Goal: Task Accomplishment & Management: Complete application form

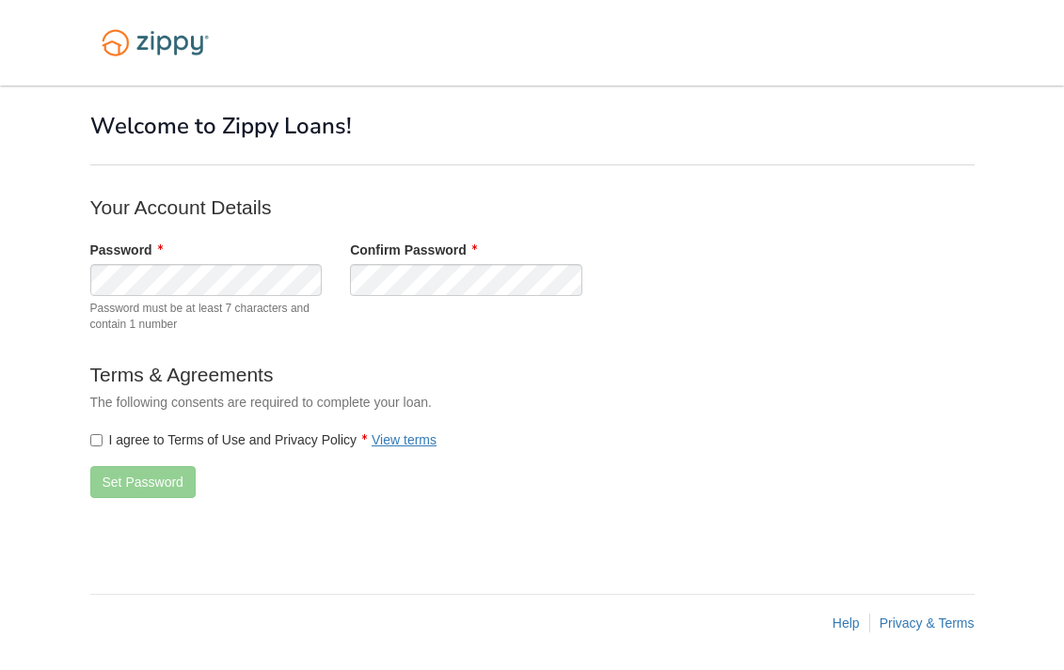
click at [120, 439] on label "I agree to Terms of Use and Privacy Policy View terms" at bounding box center [263, 440] width 347 height 19
click at [129, 475] on button "Set Password" at bounding box center [142, 482] width 105 height 32
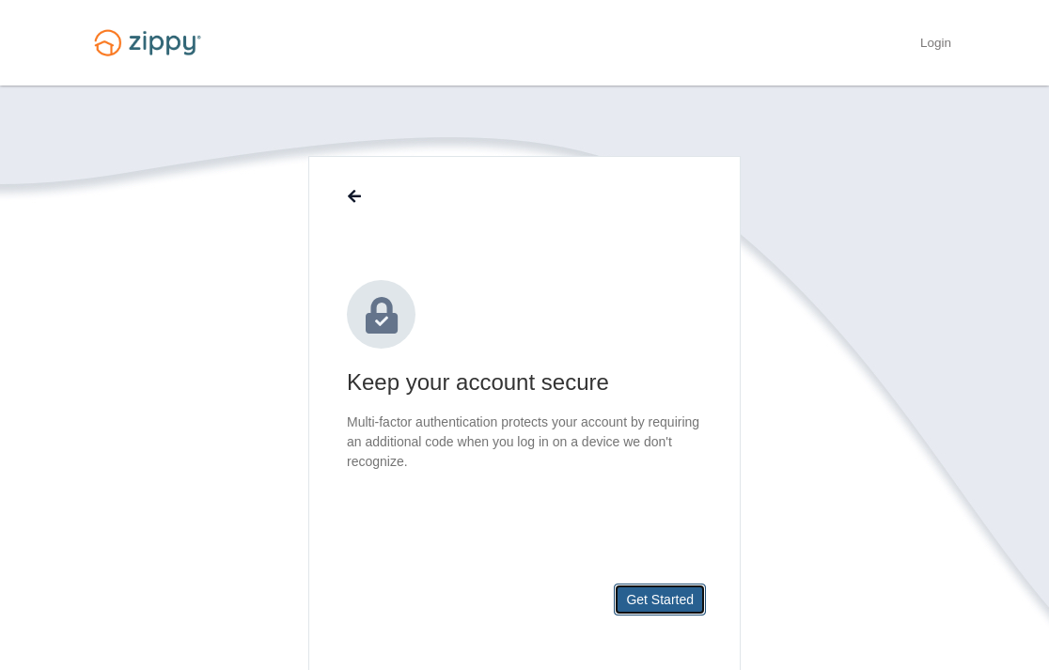
click at [670, 596] on button "Get Started" at bounding box center [660, 600] width 92 height 32
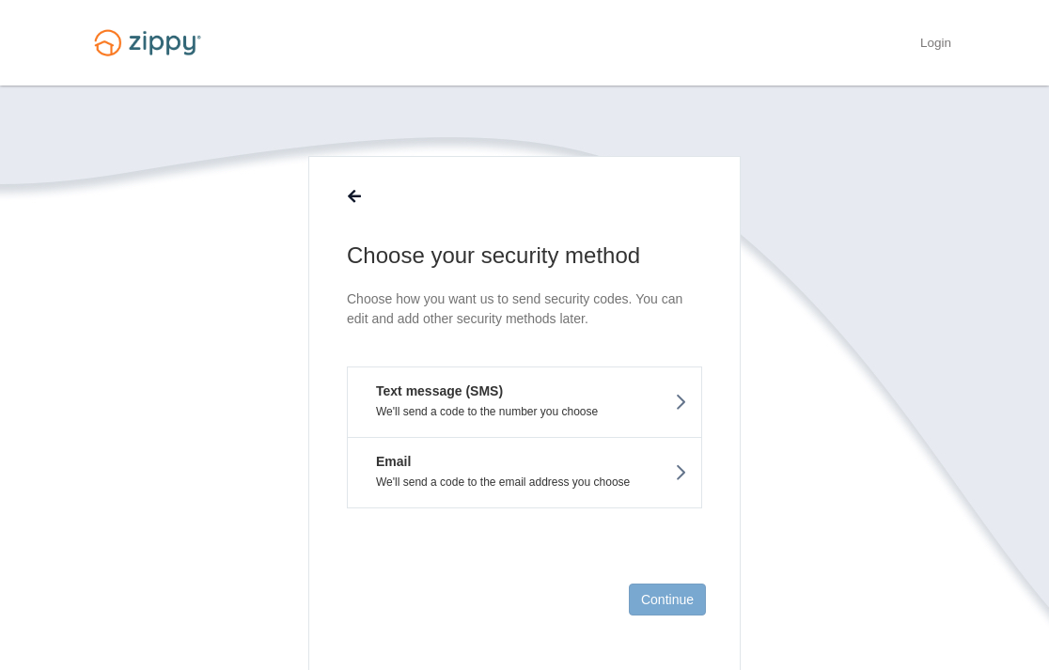
click at [519, 403] on button "Text message (SMS) We'll send a code to the number you choose" at bounding box center [524, 402] width 355 height 71
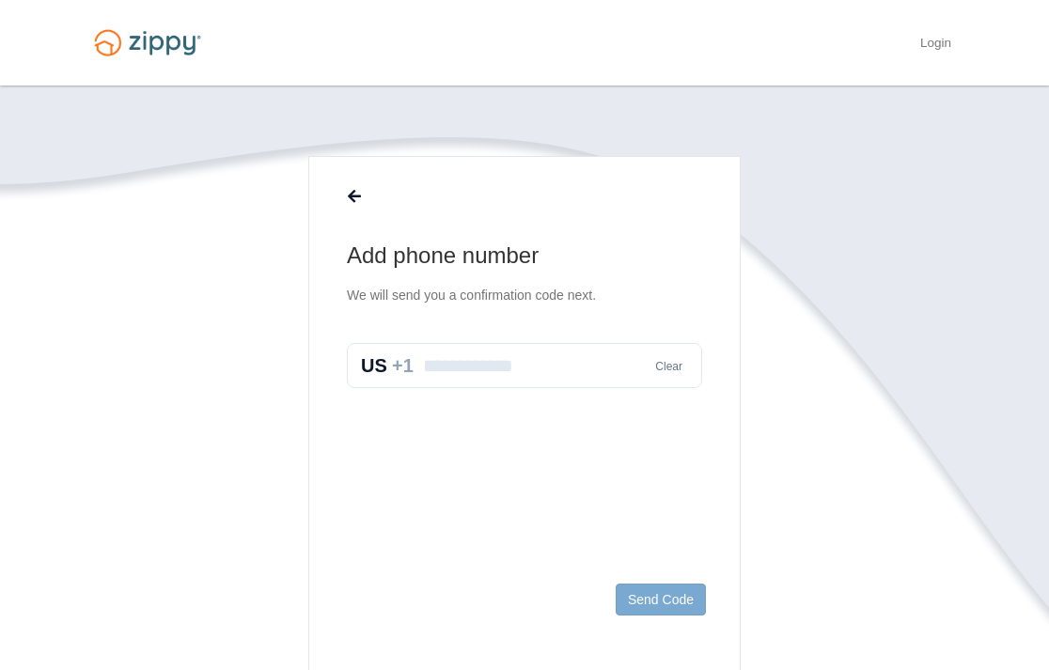
drag, startPoint x: 504, startPoint y: 350, endPoint x: 509, endPoint y: 360, distance: 11.4
click at [505, 353] on input "text" at bounding box center [524, 365] width 355 height 45
type input "**********"
click at [671, 587] on button "Send Code" at bounding box center [661, 600] width 90 height 32
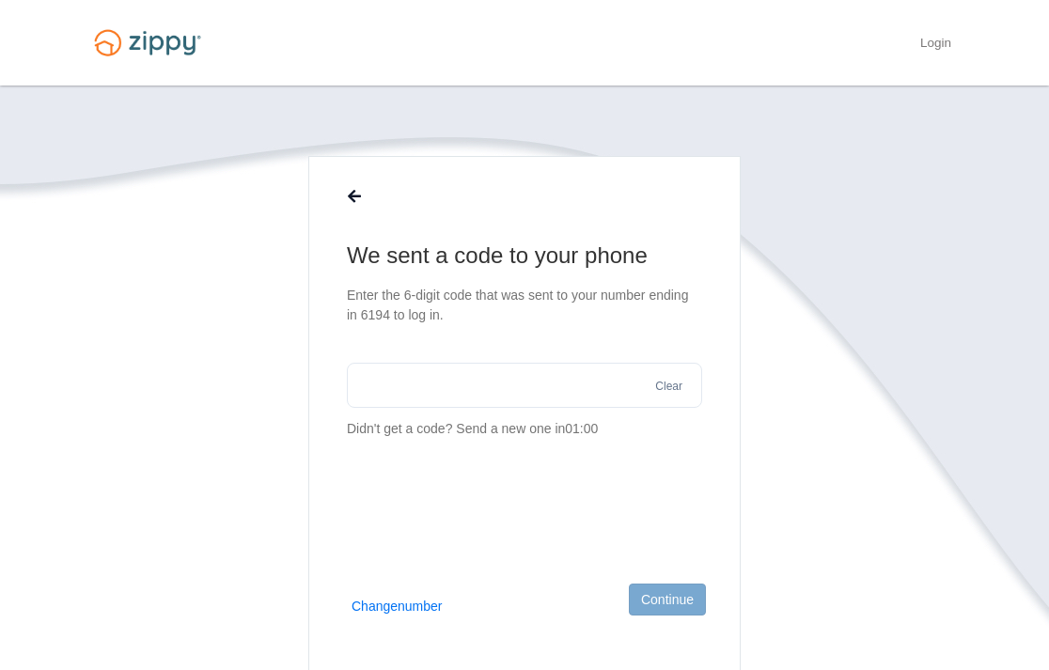
click at [505, 397] on input "text" at bounding box center [524, 385] width 355 height 45
click at [379, 607] on button "Change number" at bounding box center [397, 606] width 91 height 19
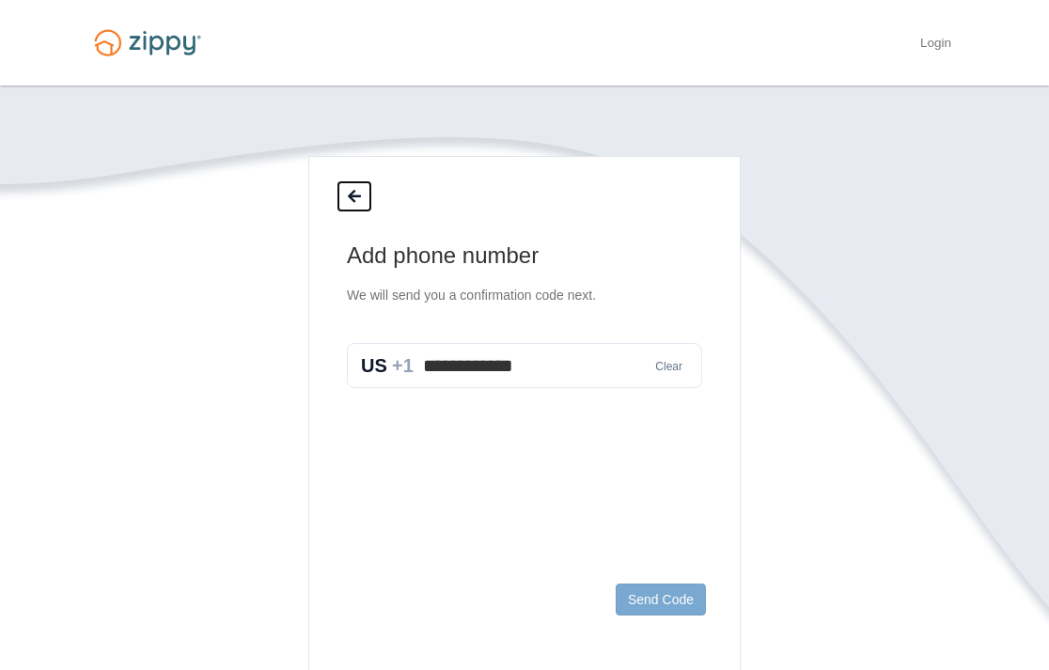
click at [348, 193] on icon at bounding box center [354, 197] width 13 height 15
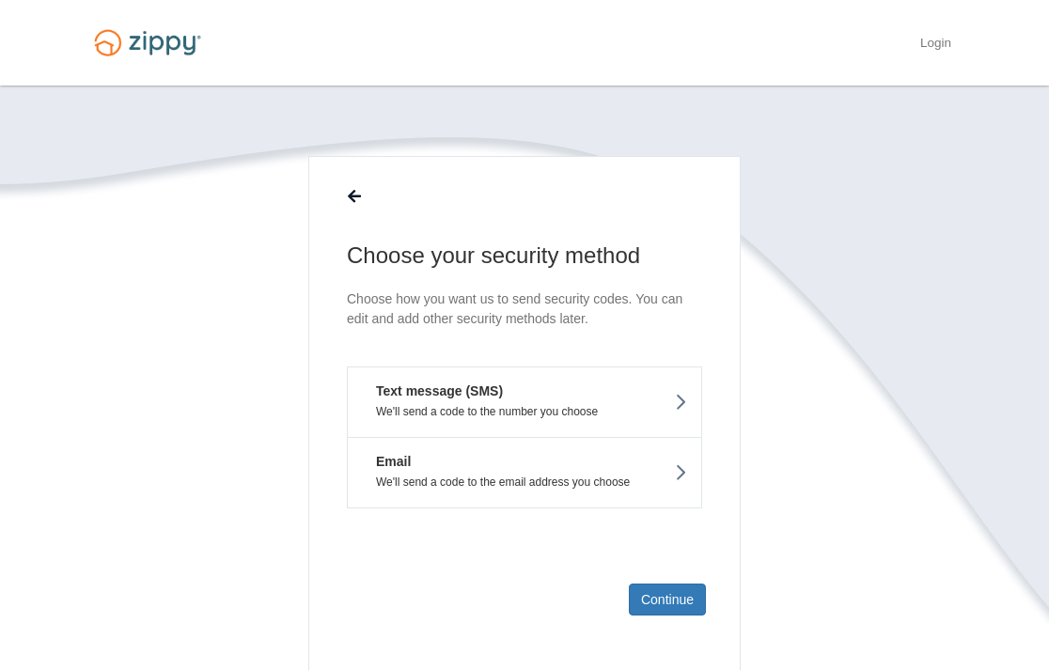
click at [595, 419] on button "Text message (SMS) We'll send a code to the number you choose" at bounding box center [524, 402] width 355 height 71
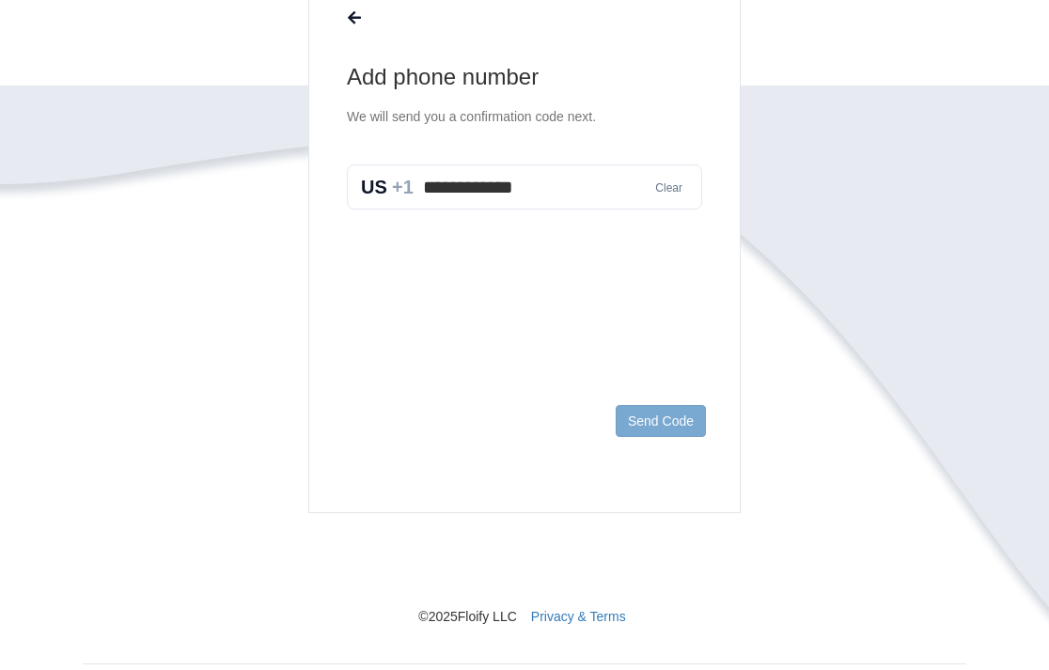
scroll to position [135, 0]
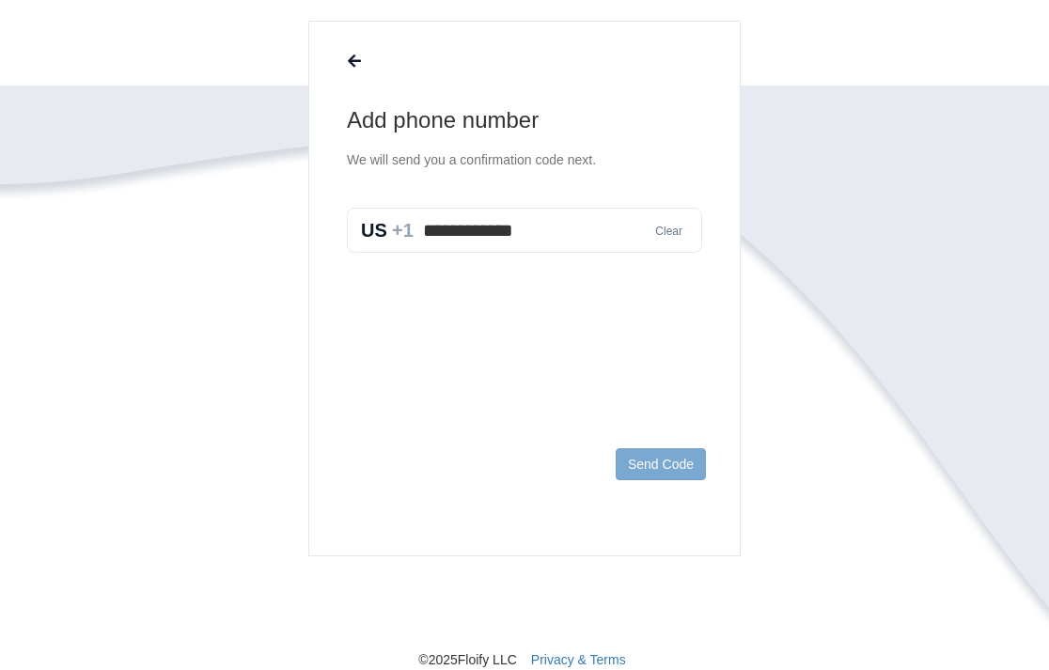
click at [671, 233] on button "Clear" at bounding box center [669, 232] width 39 height 18
click at [550, 230] on input "text" at bounding box center [524, 230] width 355 height 45
type input "**********"
click at [654, 470] on button "Send Code" at bounding box center [661, 465] width 90 height 32
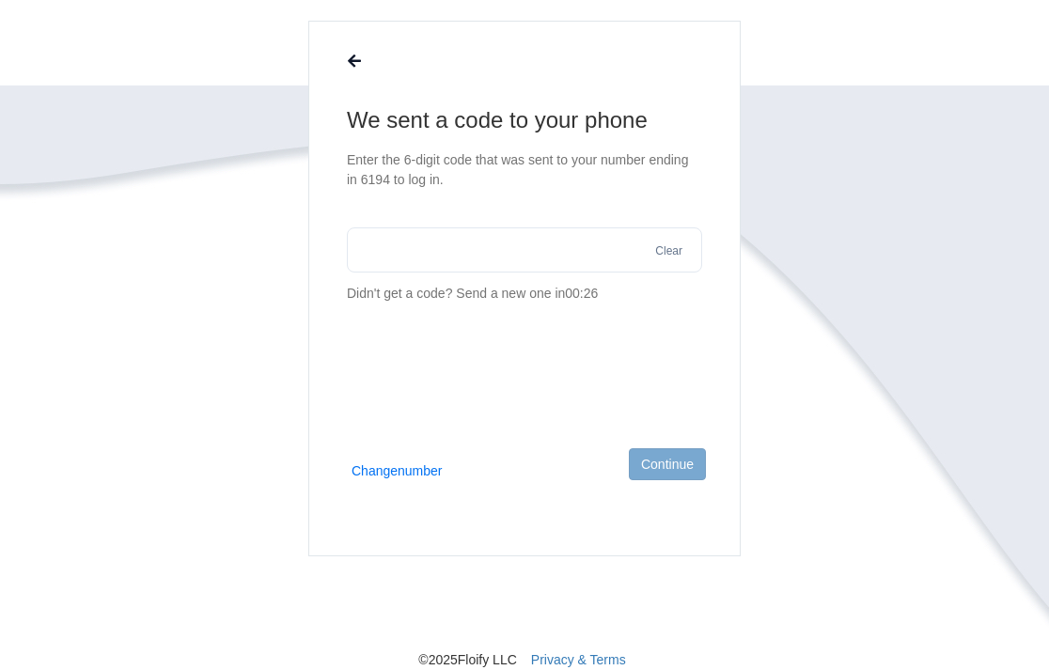
click at [501, 256] on input "text" at bounding box center [524, 250] width 355 height 45
click at [669, 256] on button "Clear" at bounding box center [669, 252] width 39 height 18
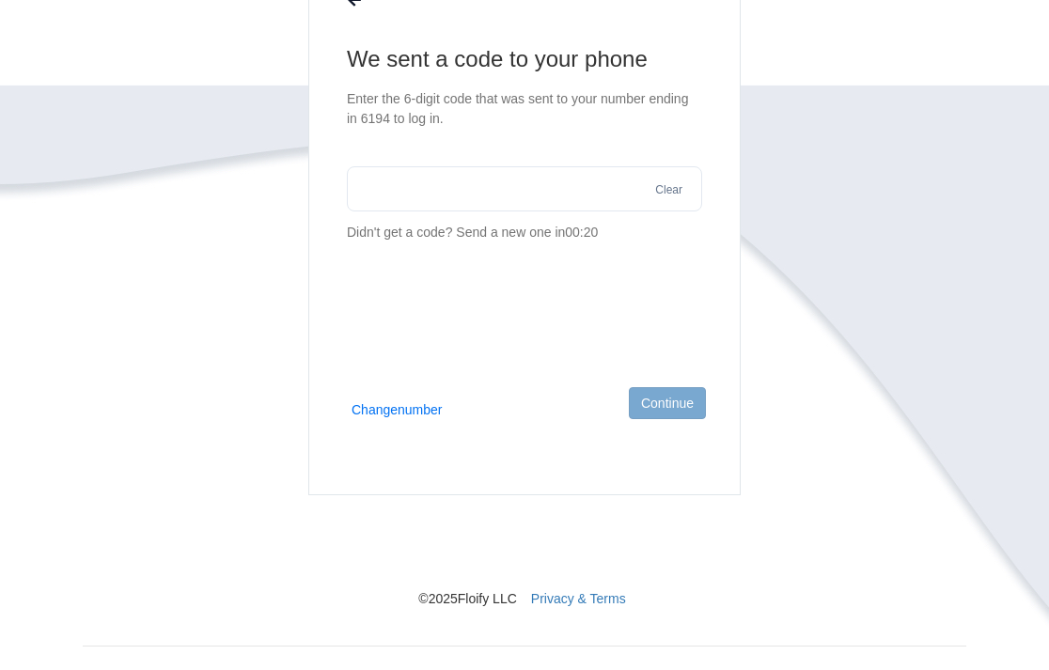
scroll to position [229, 0]
